Goal: Transaction & Acquisition: Purchase product/service

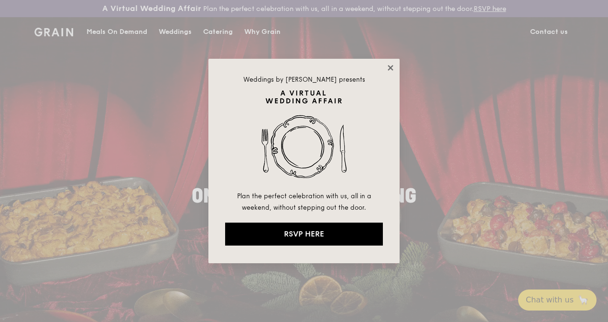
click at [388, 66] on icon at bounding box center [390, 68] width 9 height 9
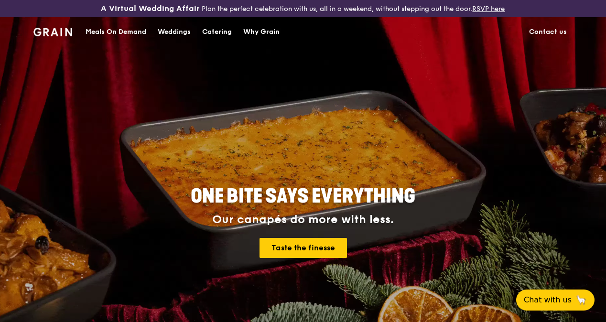
click at [124, 42] on div "Meals On Demand" at bounding box center [116, 32] width 61 height 29
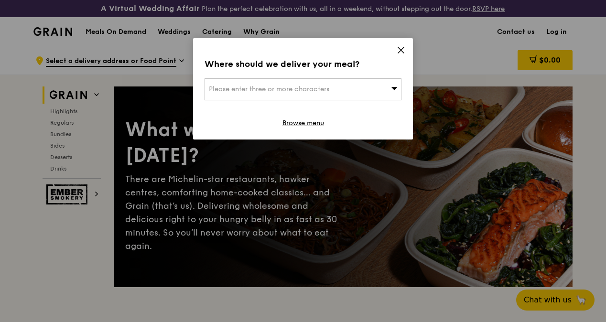
click at [279, 92] on span "Please enter three or more characters" at bounding box center [269, 89] width 120 height 8
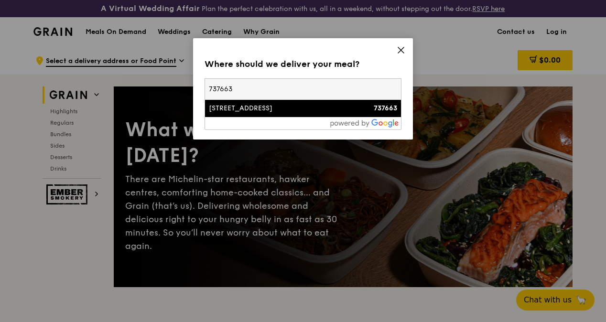
type input "737663"
click at [277, 104] on div "[STREET_ADDRESS]" at bounding box center [279, 109] width 141 height 10
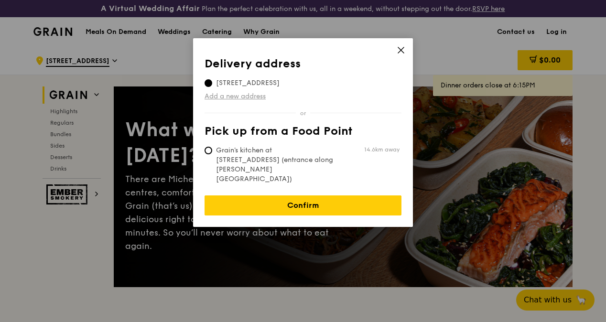
click at [242, 98] on link "Add a new address" at bounding box center [303, 97] width 197 height 10
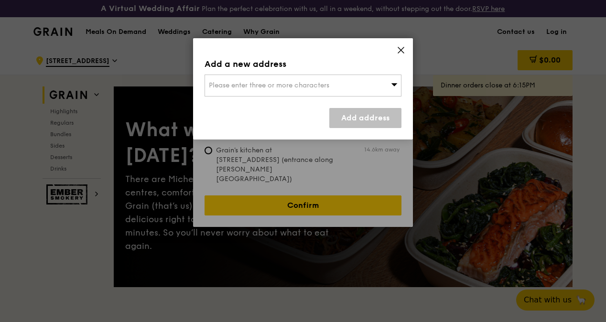
click at [401, 47] on icon at bounding box center [401, 50] width 9 height 9
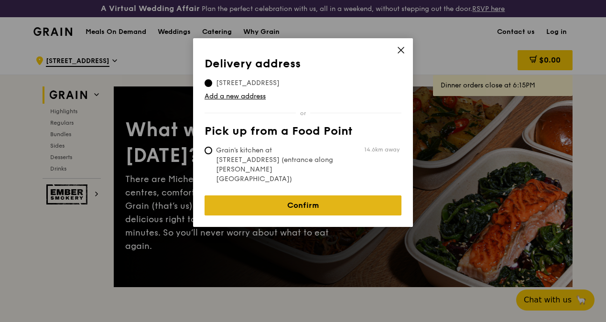
click at [262, 195] on link "Confirm" at bounding box center [303, 205] width 197 height 20
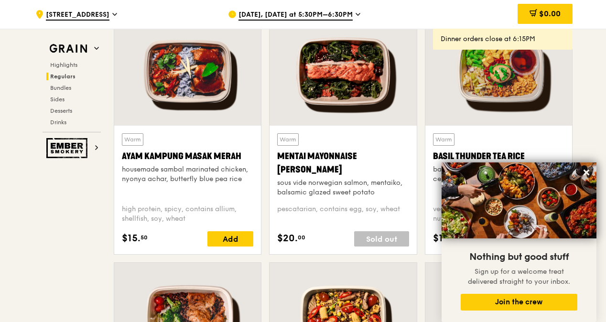
scroll to position [888, 0]
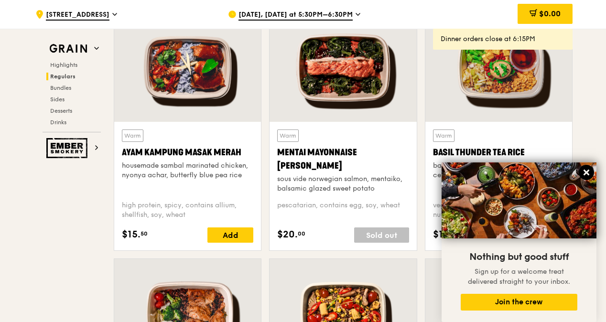
click at [594, 173] on button at bounding box center [586, 172] width 15 height 15
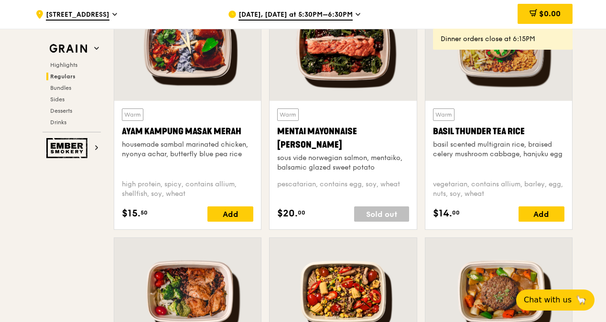
scroll to position [909, 0]
click at [318, 12] on span "[DATE], [DATE] at 5:30PM–6:30PM" at bounding box center [295, 15] width 114 height 11
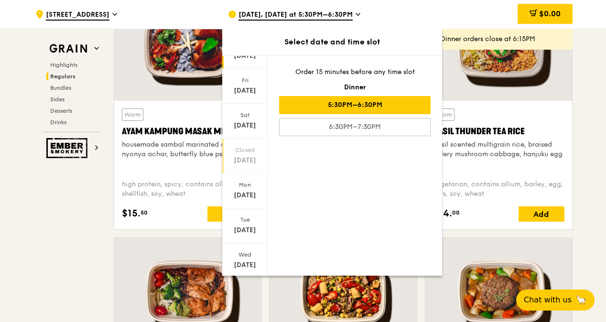
scroll to position [72, 0]
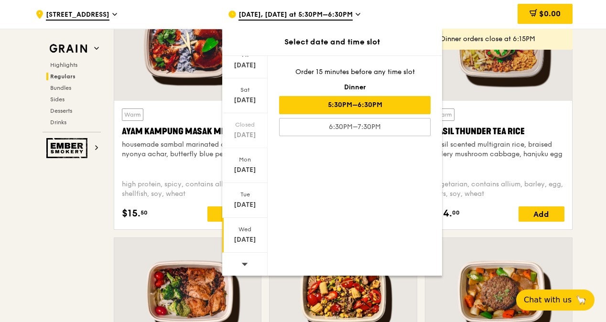
click at [242, 235] on div "[DATE]" at bounding box center [245, 240] width 43 height 10
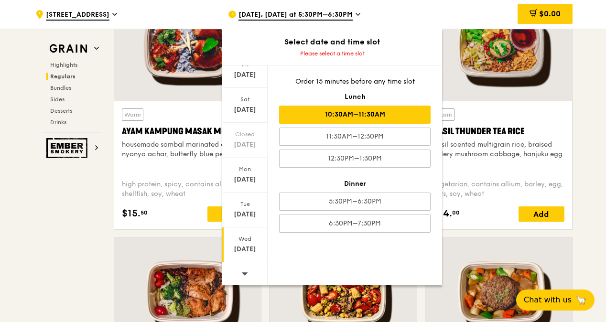
click at [413, 110] on div "10:30AM–11:30AM" at bounding box center [355, 115] width 152 height 18
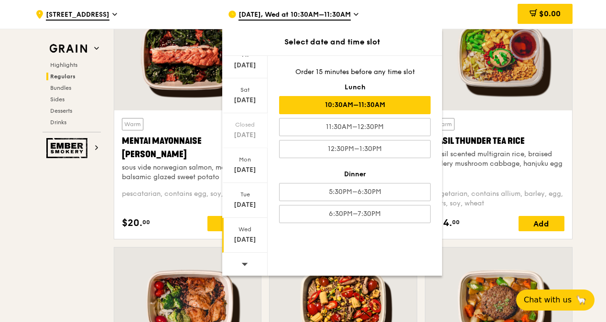
scroll to position [919, 0]
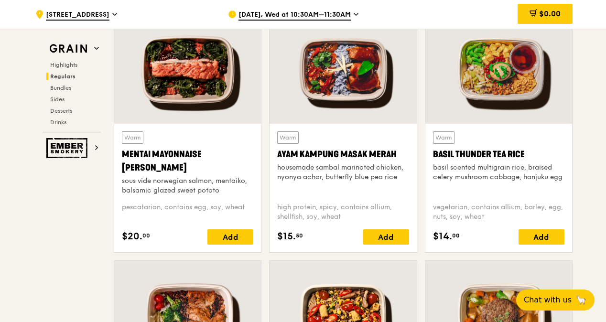
scroll to position [884, 0]
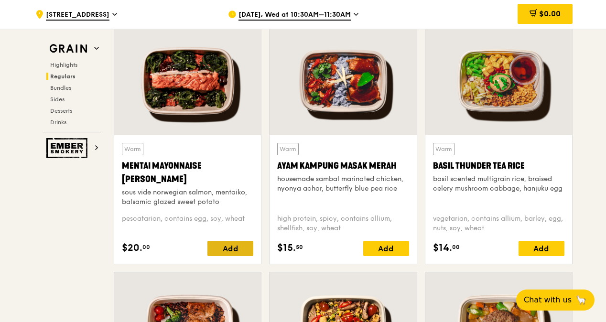
click at [224, 256] on div "Add" at bounding box center [230, 248] width 46 height 15
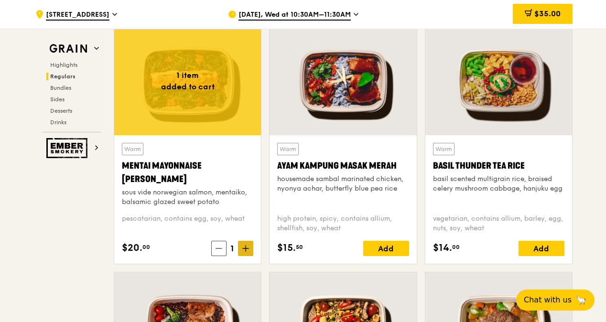
click at [249, 252] on icon at bounding box center [245, 248] width 7 height 7
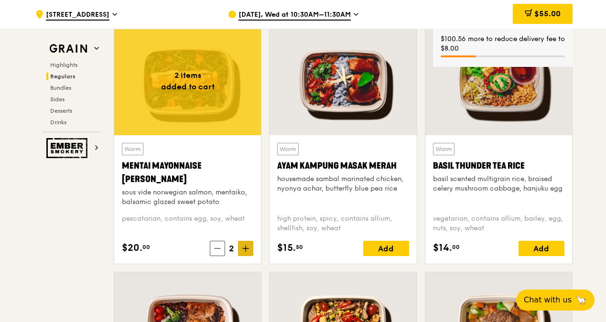
click at [249, 252] on icon at bounding box center [245, 248] width 7 height 7
click at [156, 186] on div "Mentai Mayonnaise [PERSON_NAME]" at bounding box center [187, 172] width 131 height 27
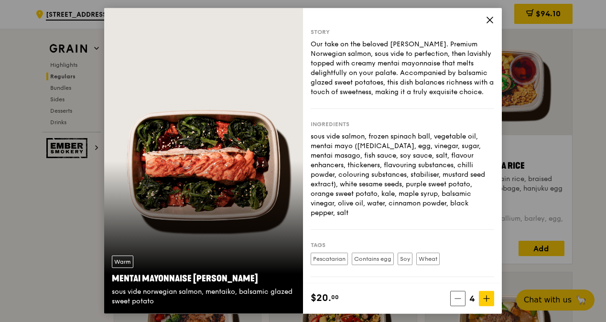
click at [485, 20] on div "Story Our take on the beloved mentaiko salmon. Premium Norwegian salmon, sous v…" at bounding box center [402, 145] width 199 height 275
click at [488, 21] on icon at bounding box center [490, 20] width 6 height 6
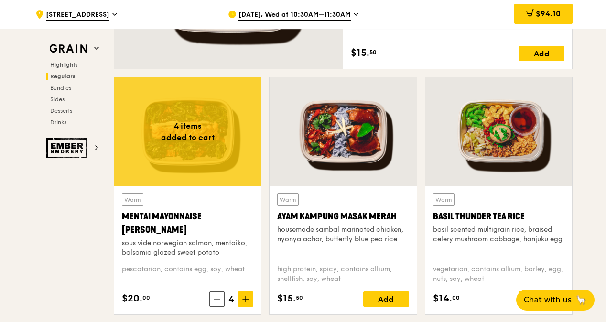
scroll to position [834, 0]
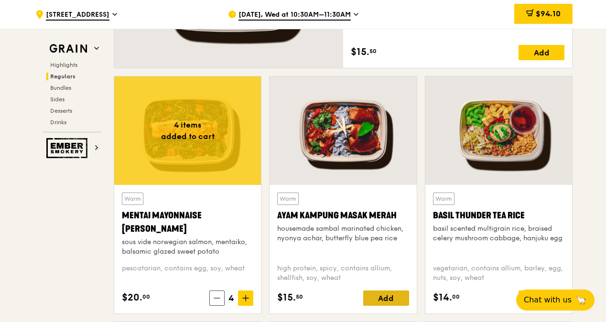
click at [383, 306] on div "Add" at bounding box center [386, 298] width 46 height 15
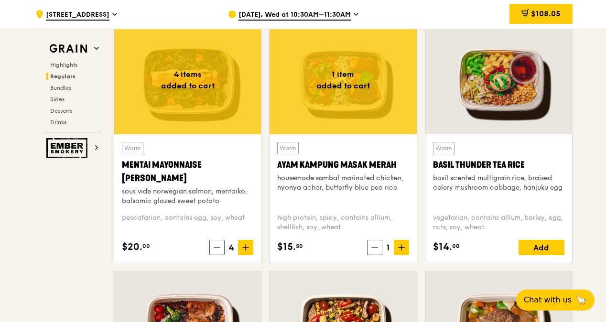
scroll to position [885, 0]
click at [244, 255] on span at bounding box center [245, 247] width 15 height 15
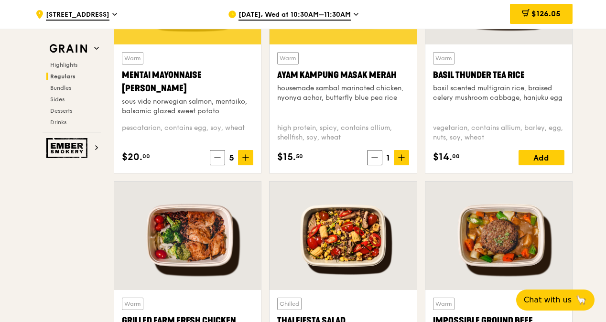
scroll to position [978, 0]
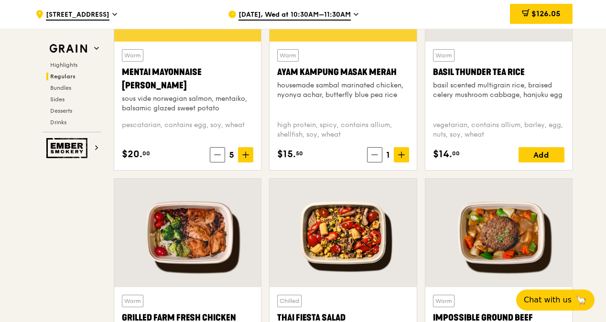
click at [425, 214] on div at bounding box center [498, 233] width 147 height 108
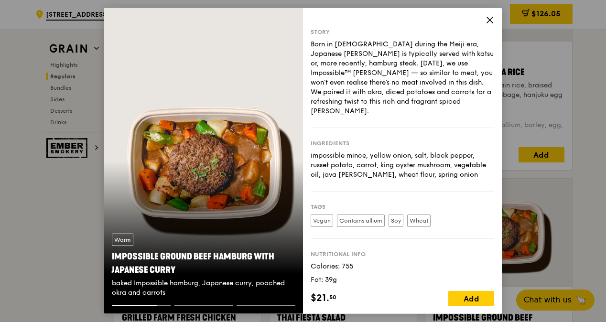
click at [487, 21] on icon at bounding box center [490, 20] width 9 height 9
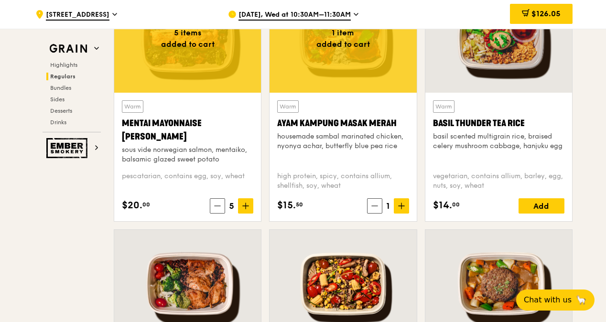
scroll to position [926, 0]
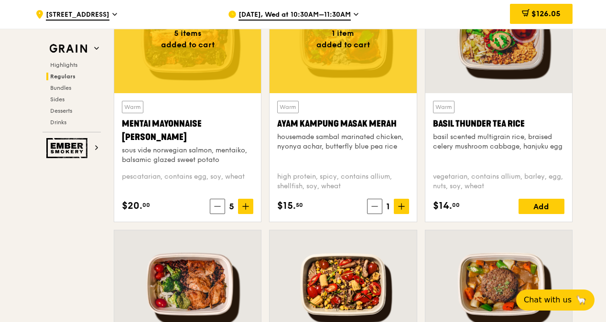
click at [517, 175] on div "Warm Basil Thunder Tea [PERSON_NAME] scented multigrain rice, braised celery mu…" at bounding box center [498, 157] width 131 height 113
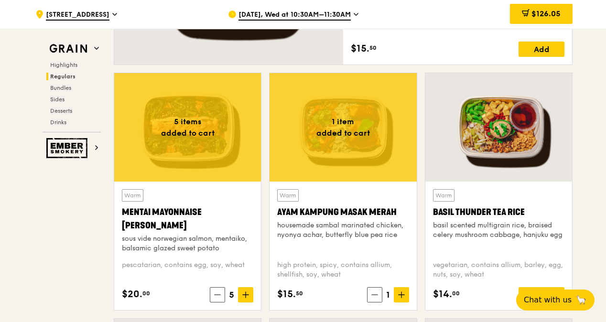
scroll to position [887, 0]
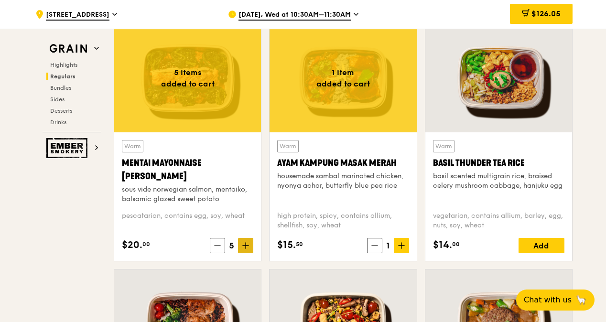
click at [244, 249] on icon at bounding box center [245, 245] width 7 height 7
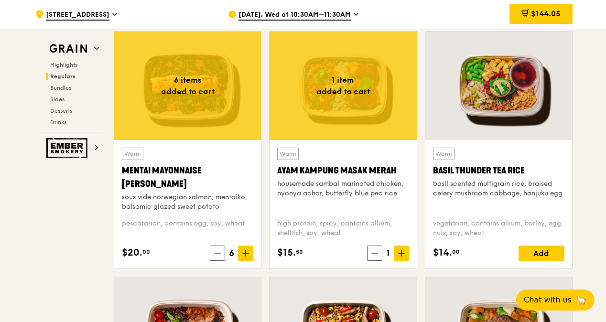
scroll to position [879, 0]
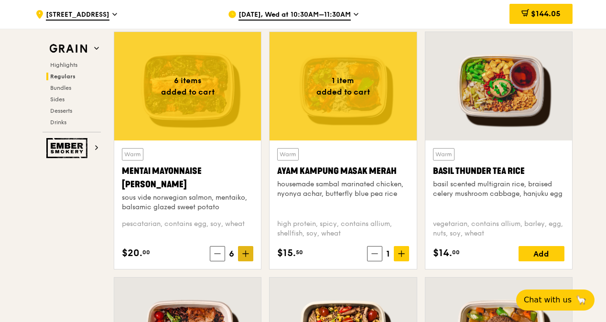
click at [248, 261] on span at bounding box center [245, 253] width 15 height 15
click at [561, 261] on div "Add" at bounding box center [542, 253] width 46 height 15
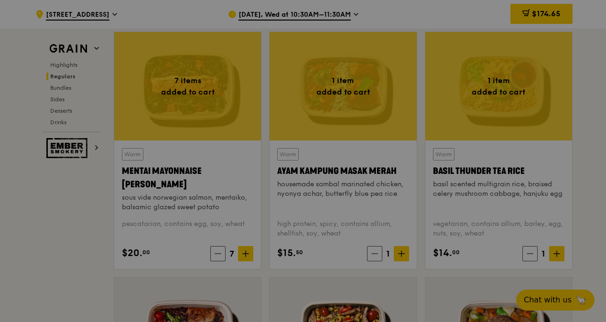
click at [561, 263] on div at bounding box center [303, 161] width 606 height 322
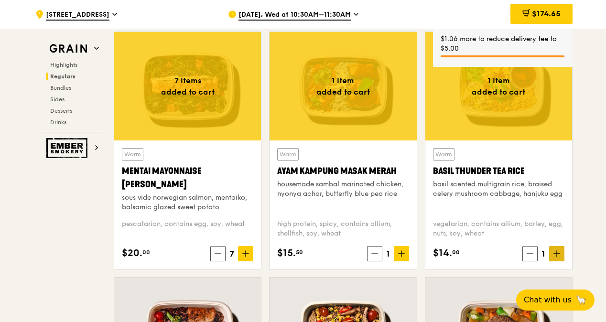
click at [555, 257] on icon at bounding box center [556, 253] width 7 height 7
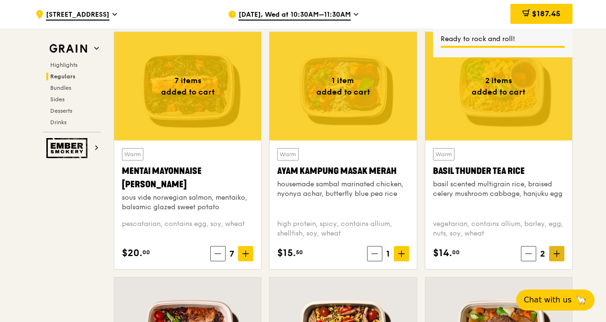
click at [555, 254] on icon at bounding box center [557, 254] width 6 height 0
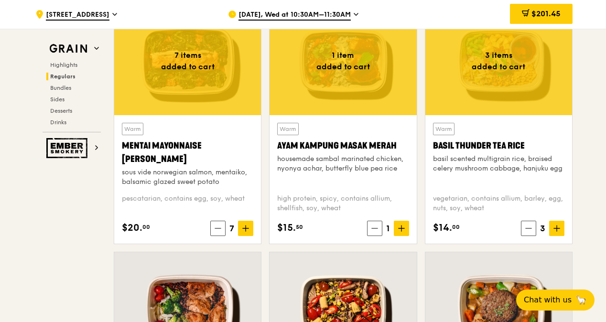
scroll to position [915, 0]
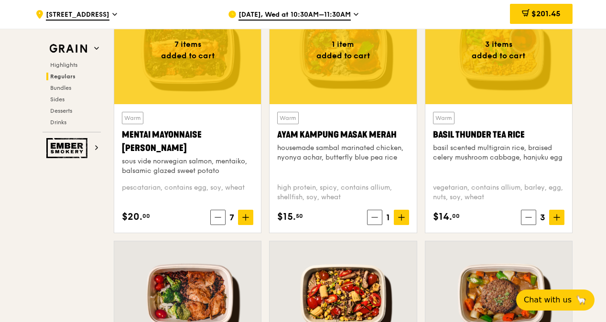
click at [208, 66] on div at bounding box center [187, 50] width 147 height 108
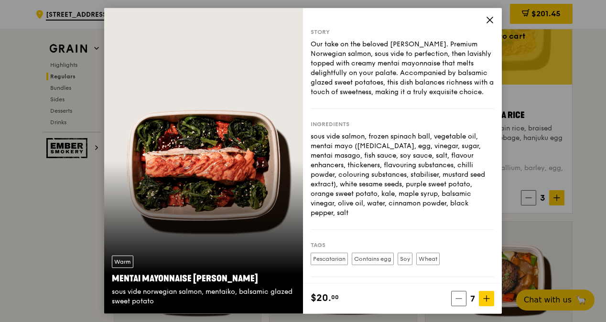
scroll to position [935, 0]
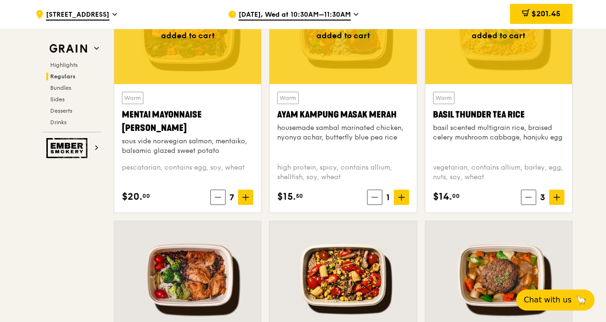
drag, startPoint x: 497, startPoint y: 315, endPoint x: 466, endPoint y: 44, distance: 272.7
click at [242, 205] on span at bounding box center [245, 197] width 15 height 15
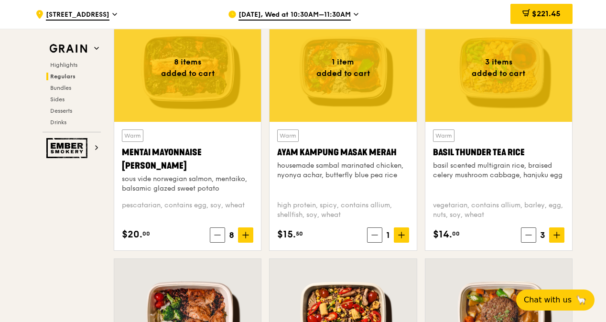
scroll to position [908, 0]
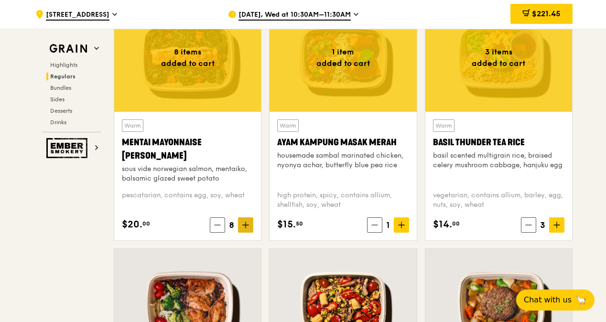
click at [245, 228] on icon at bounding box center [245, 225] width 7 height 7
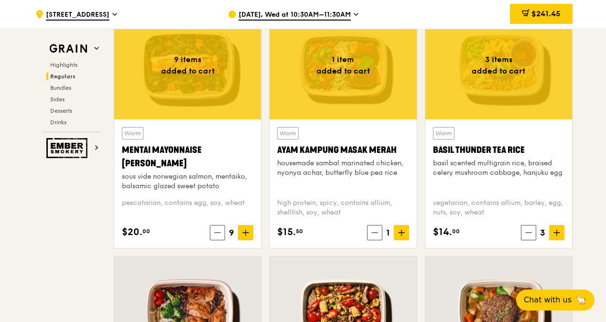
scroll to position [899, 0]
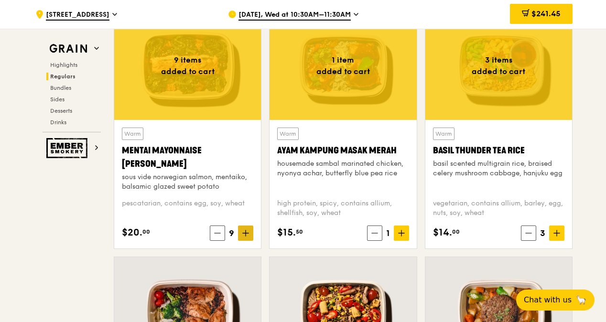
click at [250, 241] on span at bounding box center [245, 233] width 15 height 15
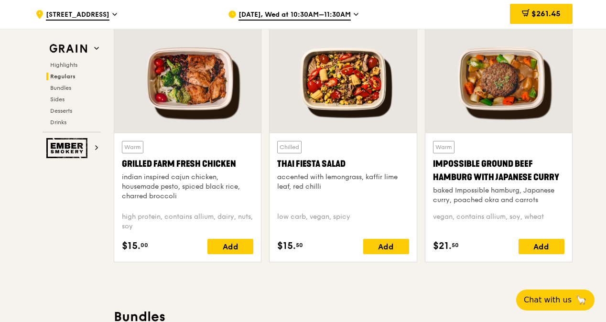
scroll to position [1141, 0]
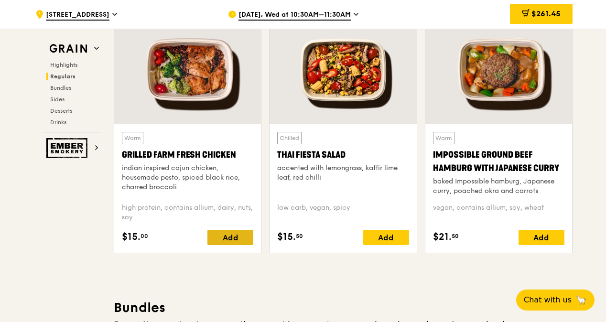
click at [228, 244] on div "Add" at bounding box center [230, 237] width 46 height 15
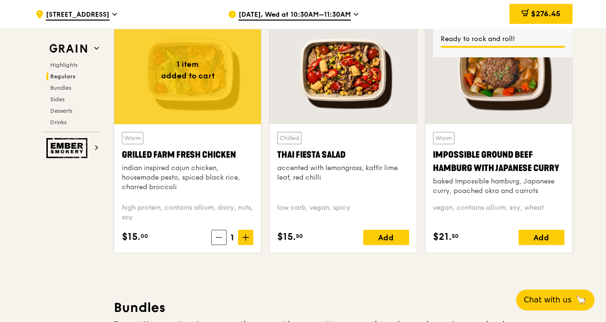
click at [234, 244] on span "1" at bounding box center [232, 237] width 11 height 13
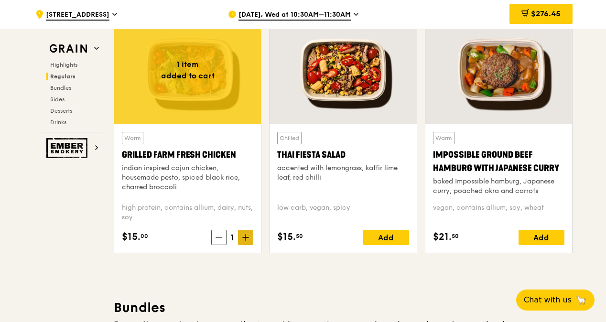
click at [245, 241] on icon at bounding box center [245, 237] width 7 height 7
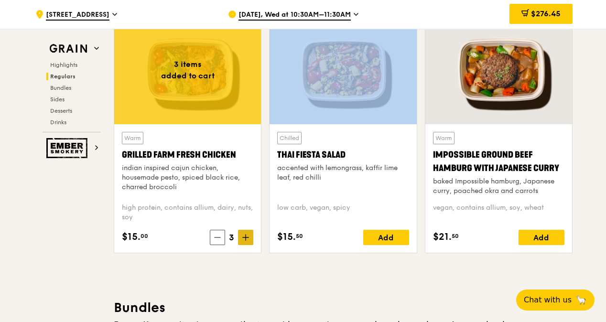
click at [245, 241] on icon at bounding box center [245, 237] width 7 height 7
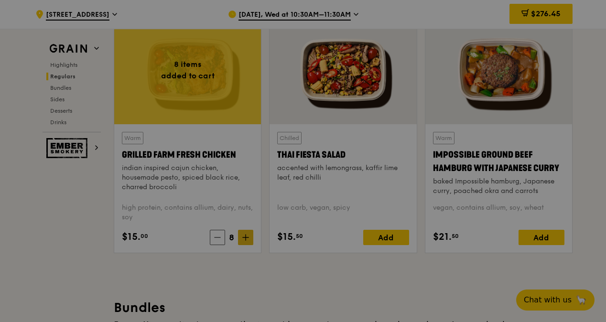
click at [245, 248] on div at bounding box center [303, 161] width 606 height 322
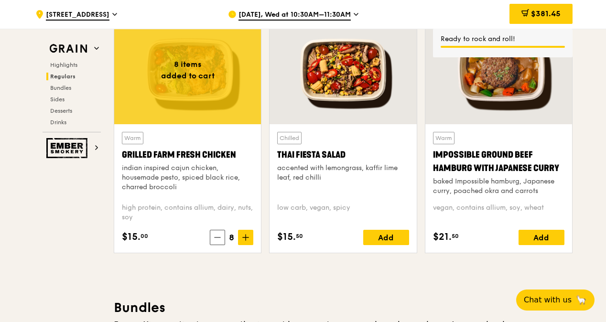
click at [245, 241] on icon at bounding box center [245, 237] width 7 height 7
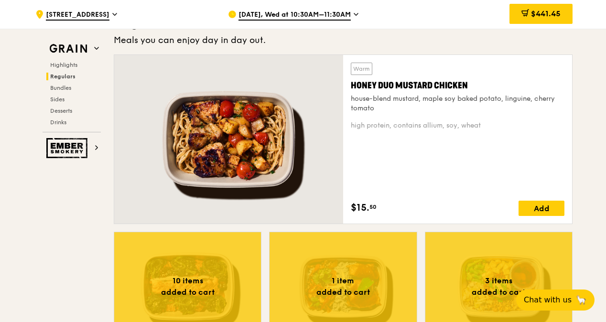
scroll to position [678, 0]
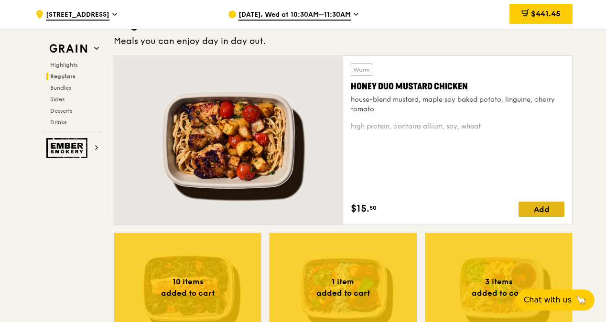
click at [544, 216] on div "Add" at bounding box center [542, 209] width 46 height 15
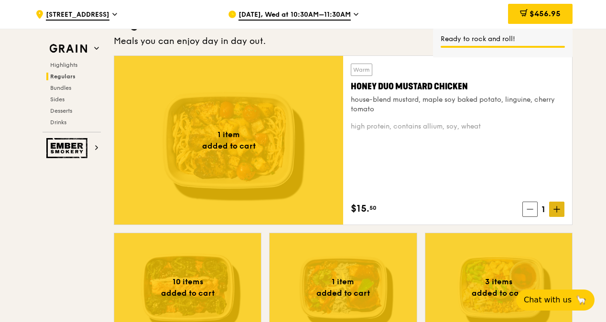
click at [559, 213] on icon at bounding box center [556, 209] width 7 height 7
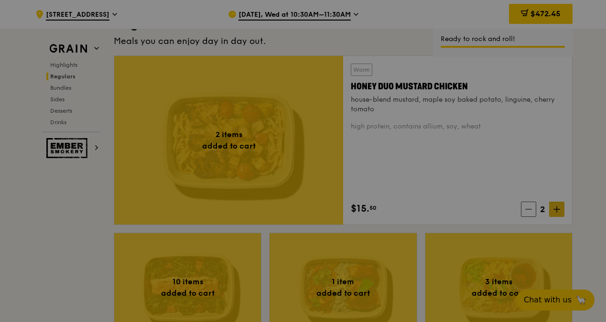
type input "2"
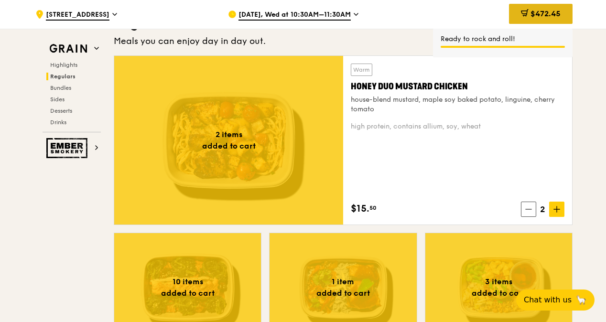
click at [553, 13] on span "$472.45" at bounding box center [545, 13] width 30 height 9
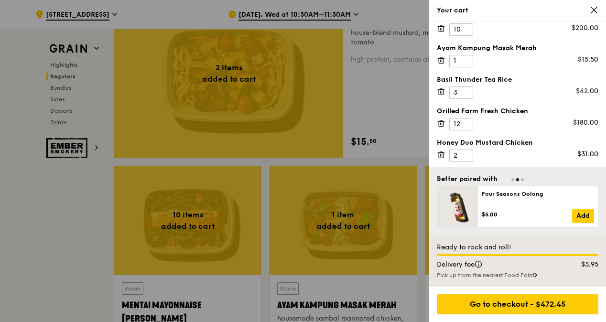
scroll to position [748, 0]
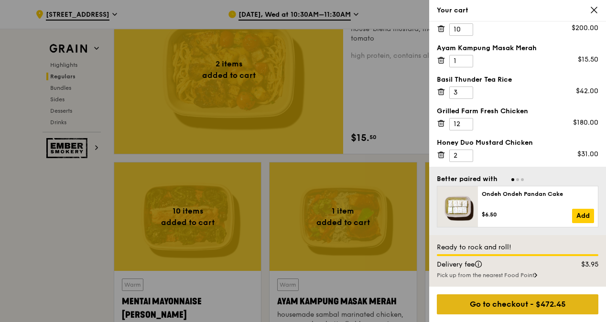
click at [584, 310] on div "Go to checkout - $472.45" at bounding box center [518, 304] width 162 height 20
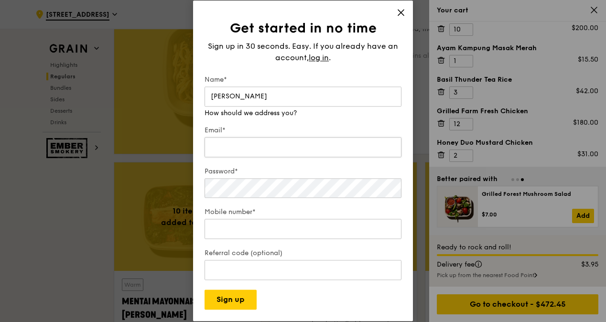
type input "[PERSON_NAME]"
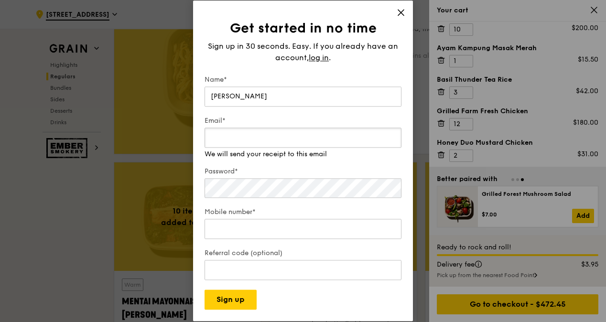
click at [280, 148] on div "Email* We will send your receipt to this email" at bounding box center [303, 137] width 197 height 43
paste input "[PERSON_NAME][EMAIL_ADDRESS][DOMAIN_NAME]"
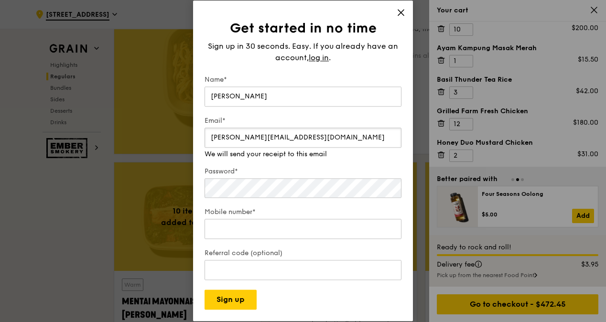
type input "[PERSON_NAME][EMAIL_ADDRESS][DOMAIN_NAME]"
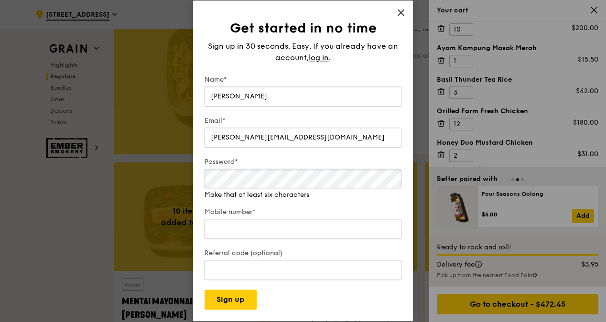
click at [269, 193] on div "Password* Make that at least six characters" at bounding box center [303, 178] width 197 height 43
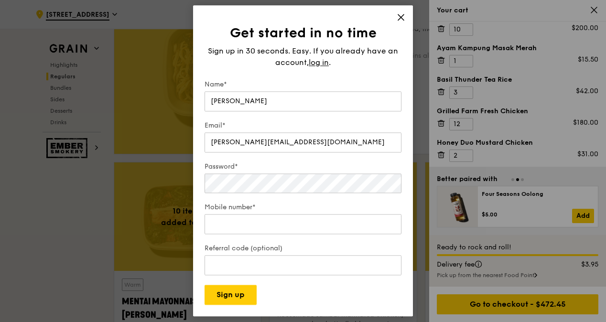
click at [258, 219] on div "Mobile number*" at bounding box center [303, 219] width 197 height 33
click at [258, 219] on input "Mobile number*" at bounding box center [303, 225] width 197 height 20
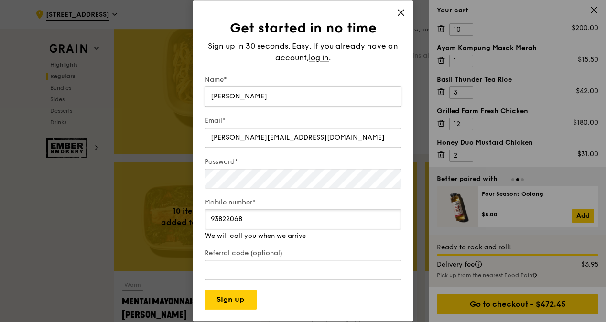
type input "93822068"
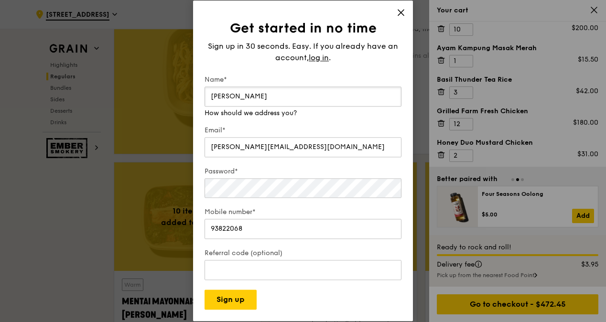
click at [256, 98] on input "[PERSON_NAME]" at bounding box center [303, 97] width 197 height 20
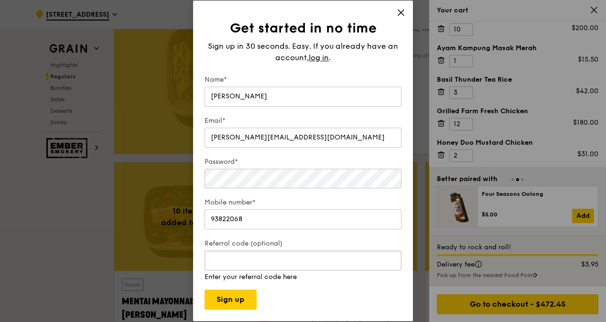
click at [257, 264] on input "Referral code (optional)" at bounding box center [303, 261] width 197 height 20
click at [244, 301] on button "Sign up" at bounding box center [231, 300] width 52 height 20
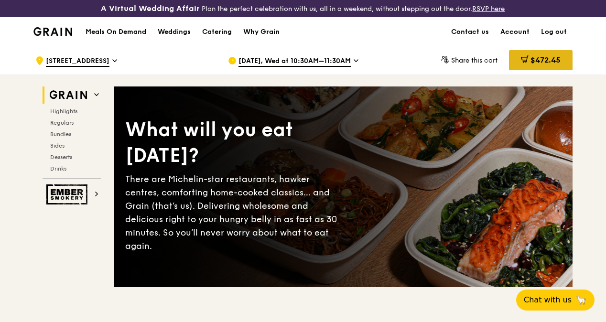
click at [543, 65] on span "$472.45" at bounding box center [545, 59] width 30 height 9
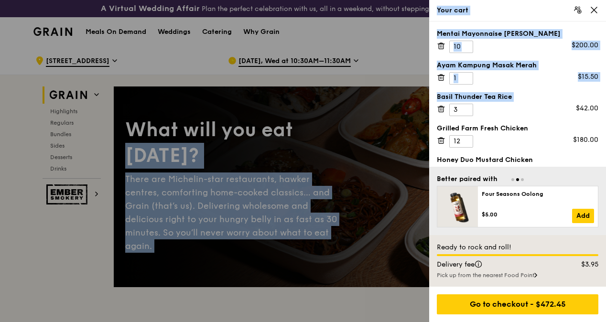
drag, startPoint x: 604, startPoint y: 102, endPoint x: 606, endPoint y: 129, distance: 26.4
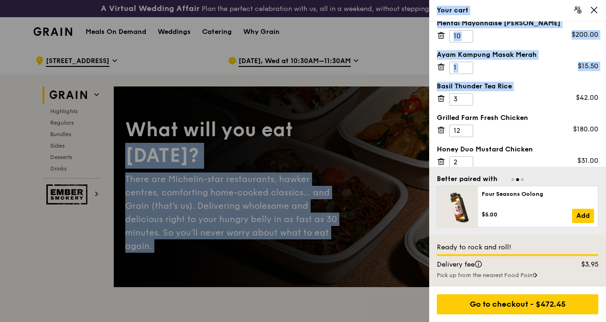
scroll to position [17, 0]
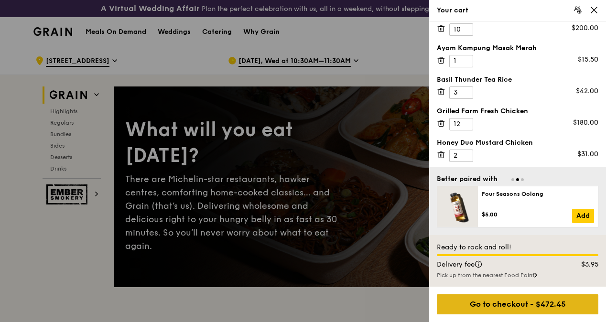
click at [535, 305] on div "Go to checkout - $472.45" at bounding box center [518, 304] width 162 height 20
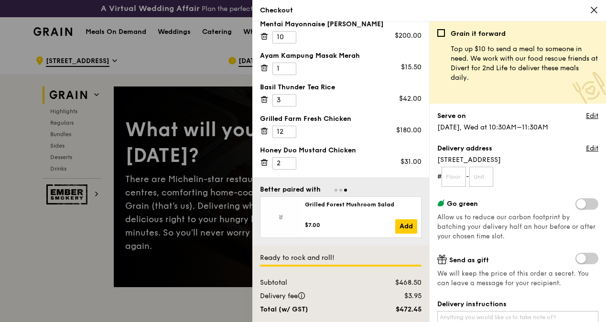
scroll to position [7, 0]
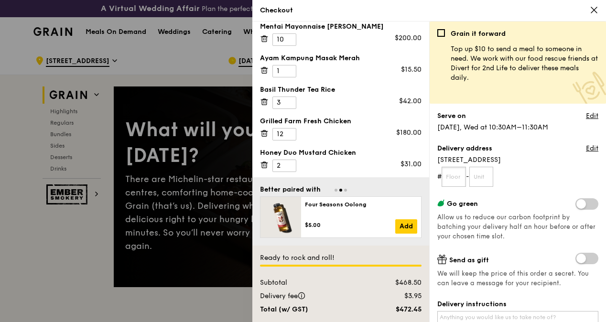
click at [455, 173] on input "text" at bounding box center [454, 177] width 24 height 20
type input "04"
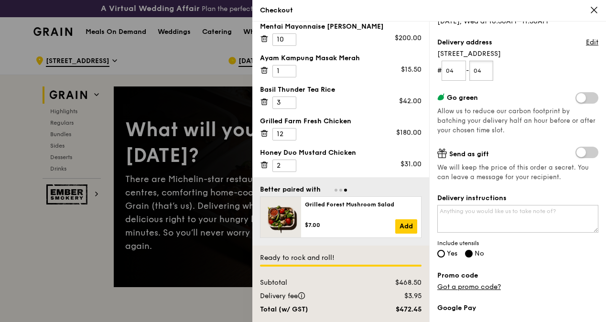
scroll to position [106, 0]
type input "04"
click at [442, 254] on input "Yes" at bounding box center [441, 254] width 8 height 8
radio input "true"
radio input "false"
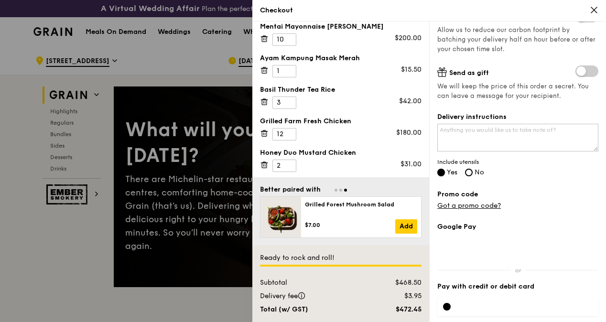
scroll to position [199, 0]
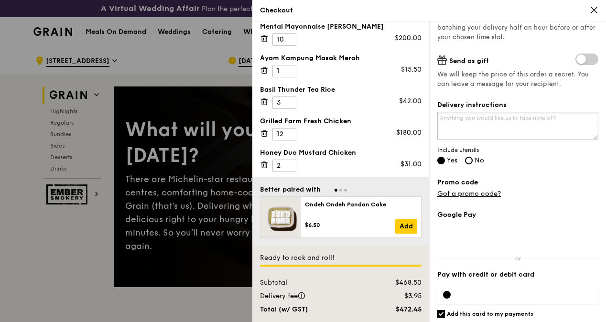
click at [533, 122] on textarea "Delivery instructions" at bounding box center [517, 126] width 161 height 28
type textarea "D"
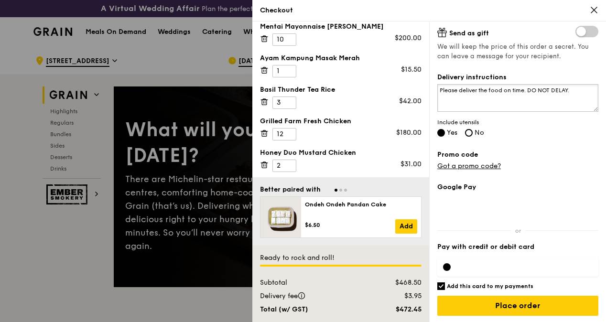
type textarea "Please deliver the food on time. DO NOT DELAY."
click at [440, 285] on input "Add this card to my payments" at bounding box center [441, 286] width 8 height 8
checkbox input "false"
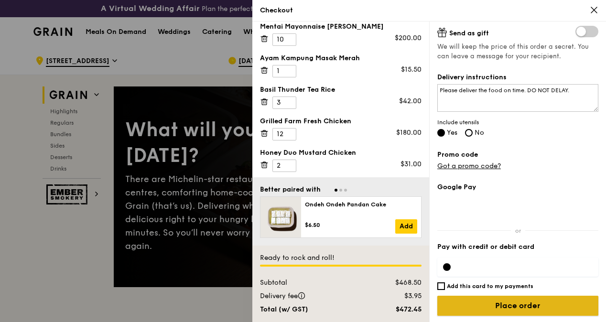
click at [543, 309] on input "Place order" at bounding box center [517, 306] width 161 height 20
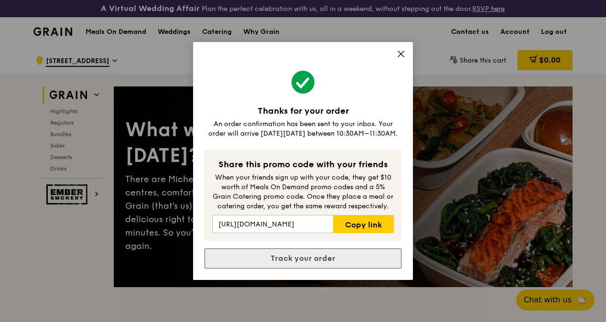
click at [352, 264] on link "Track your order" at bounding box center [303, 259] width 197 height 20
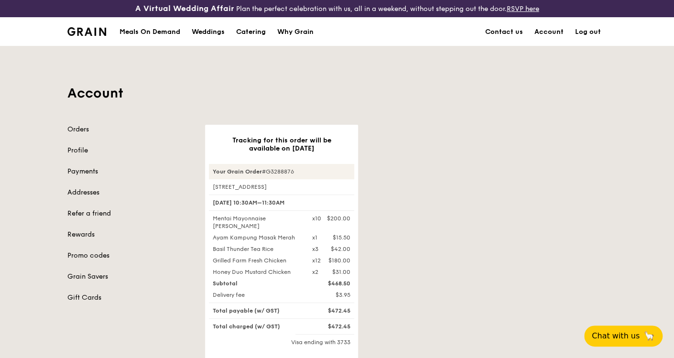
click at [588, 35] on link "Log out" at bounding box center [587, 32] width 37 height 29
